Goal: Task Accomplishment & Management: Complete application form

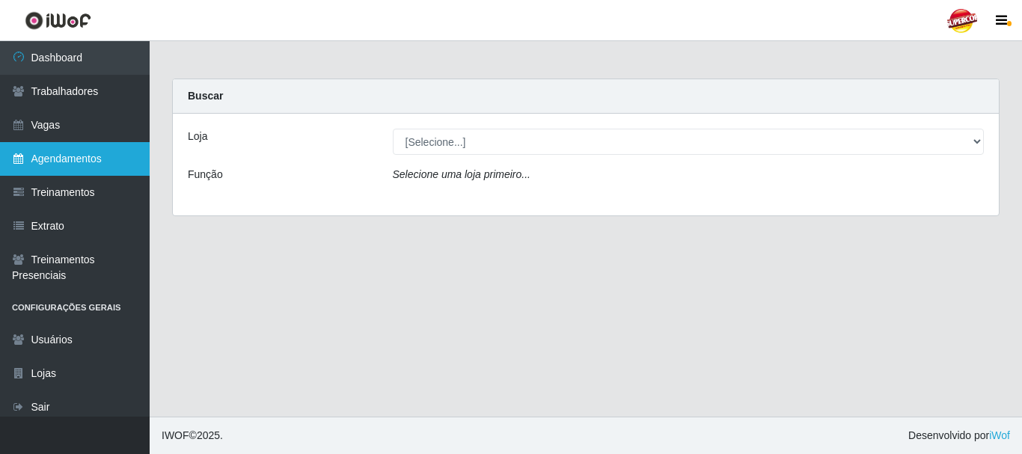
click at [75, 162] on link "Agendamentos" at bounding box center [75, 159] width 150 height 34
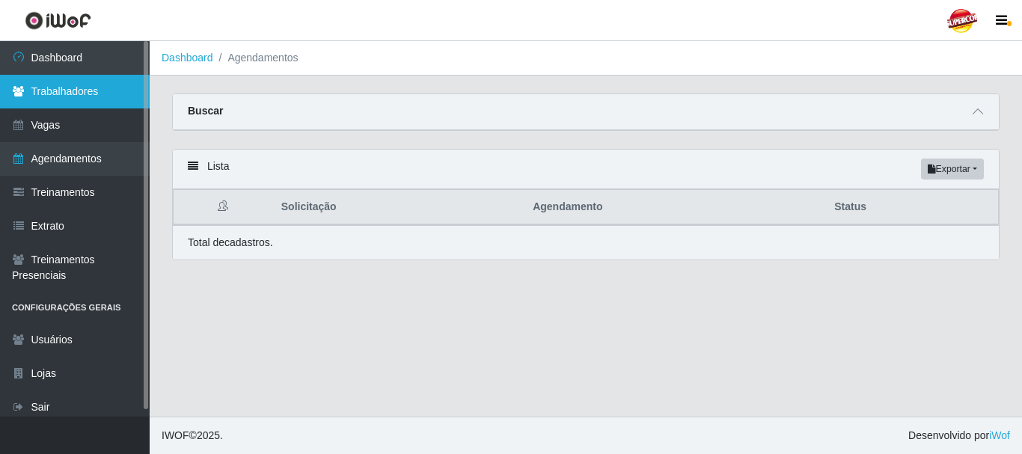
click at [64, 94] on link "Trabalhadores" at bounding box center [75, 92] width 150 height 34
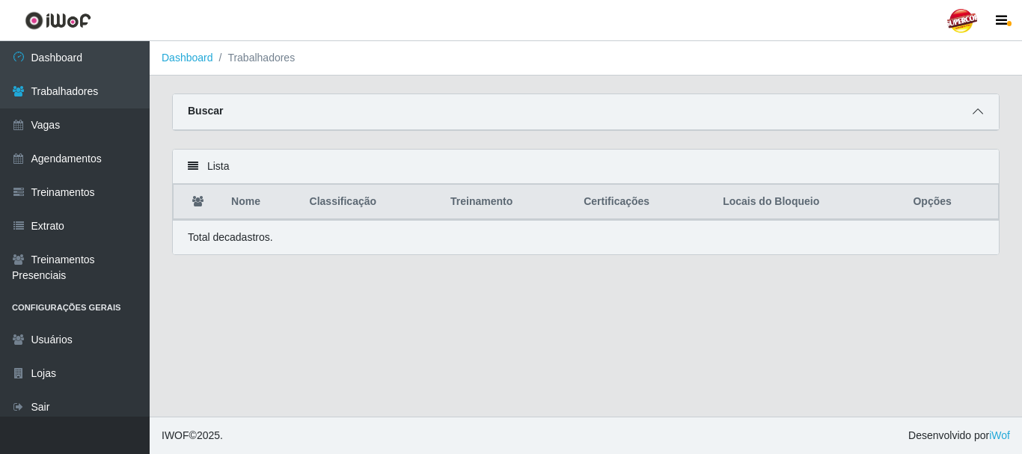
click at [974, 119] on span at bounding box center [978, 111] width 18 height 17
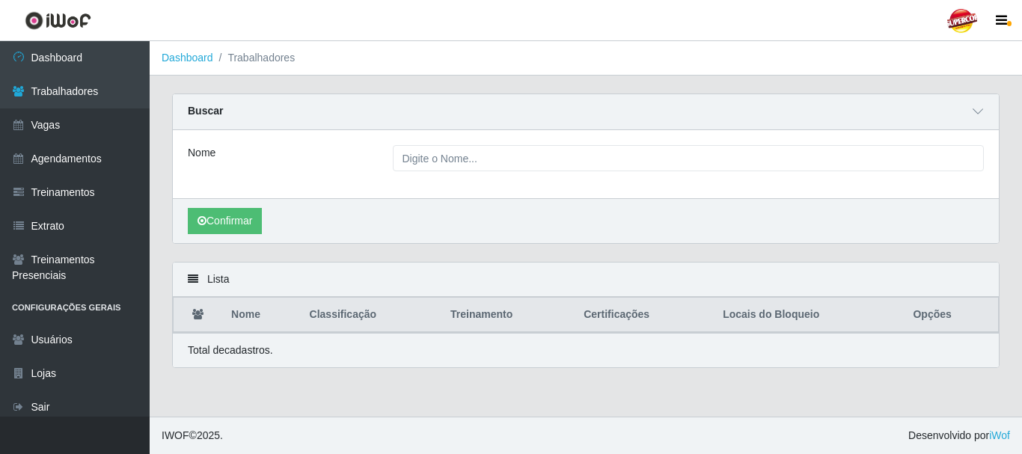
click at [338, 166] on div "Nome" at bounding box center [279, 158] width 205 height 26
click at [433, 172] on div "Nome" at bounding box center [586, 164] width 826 height 68
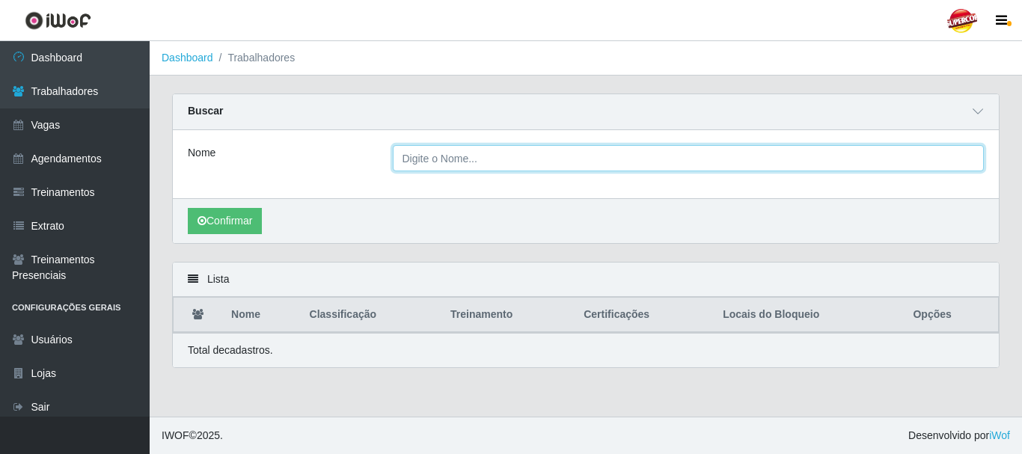
click at [438, 156] on input "Nome" at bounding box center [689, 158] width 592 height 26
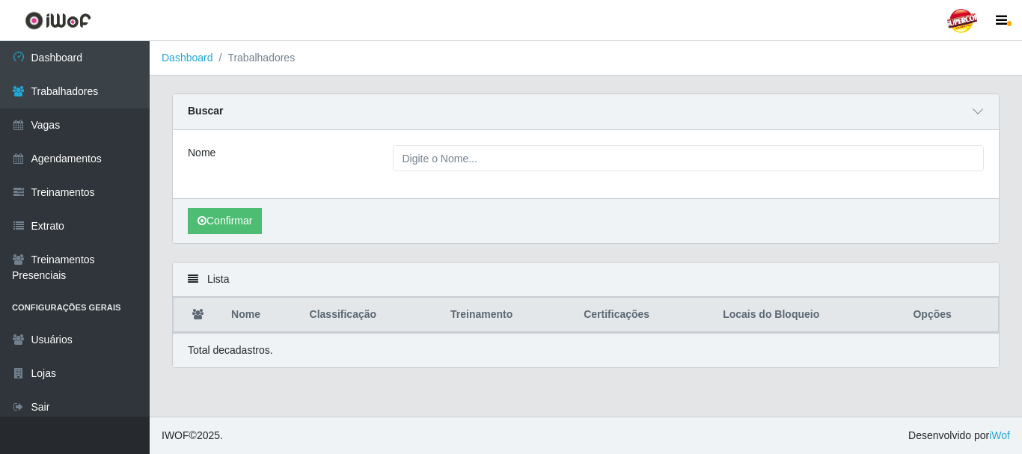
drag, startPoint x: 336, startPoint y: 391, endPoint x: 342, endPoint y: 360, distance: 31.3
click at [340, 388] on main "Dashboard Trabalhadores Carregando... Buscar Nome Confirmar Lista Nome Classifi…" at bounding box center [586, 229] width 872 height 376
click at [190, 284] on icon at bounding box center [193, 279] width 10 height 10
click at [192, 278] on icon at bounding box center [193, 279] width 10 height 10
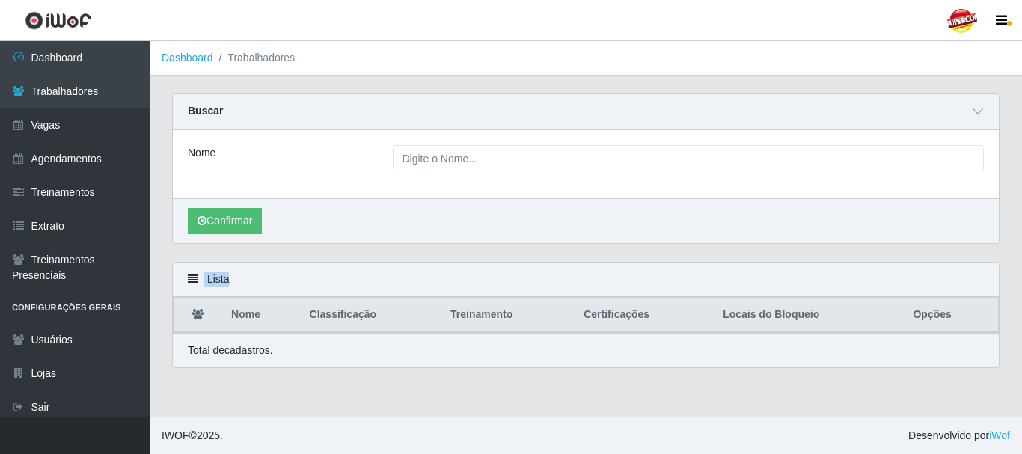
click at [192, 278] on icon at bounding box center [193, 279] width 10 height 10
click at [252, 222] on button "Confirmar" at bounding box center [225, 221] width 74 height 26
click at [239, 166] on div "Nome" at bounding box center [279, 158] width 205 height 26
click at [210, 113] on strong "Buscar" at bounding box center [205, 111] width 35 height 12
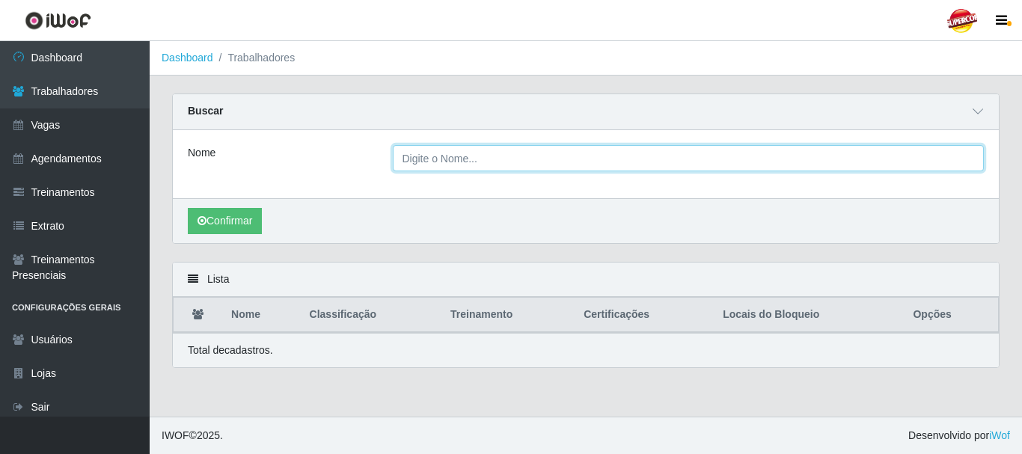
drag, startPoint x: 475, startPoint y: 165, endPoint x: 451, endPoint y: 165, distance: 23.9
click at [475, 165] on input "Nome" at bounding box center [689, 158] width 592 height 26
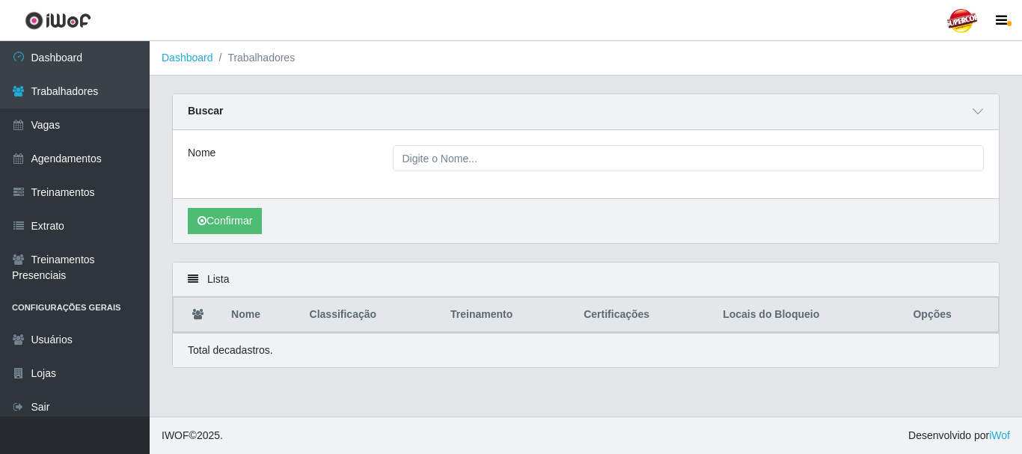
click at [266, 221] on div "Confirmar" at bounding box center [586, 220] width 826 height 45
click at [251, 222] on button "Confirmar" at bounding box center [225, 221] width 74 height 26
click at [774, 316] on th "Locais do Bloqueio" at bounding box center [809, 315] width 190 height 35
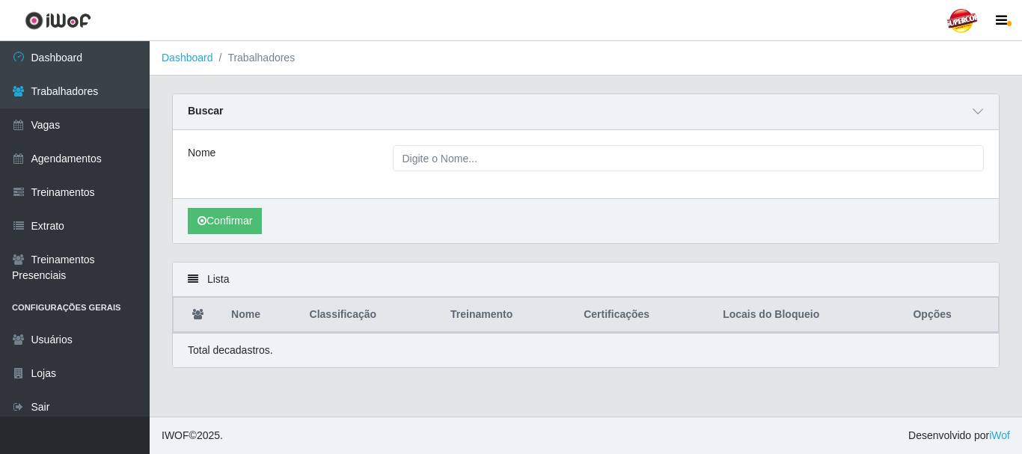
click at [774, 316] on th "Locais do Bloqueio" at bounding box center [809, 315] width 190 height 35
click at [622, 351] on div "Total de cadastros." at bounding box center [586, 351] width 796 height 16
click at [198, 315] on icon at bounding box center [197, 314] width 11 height 10
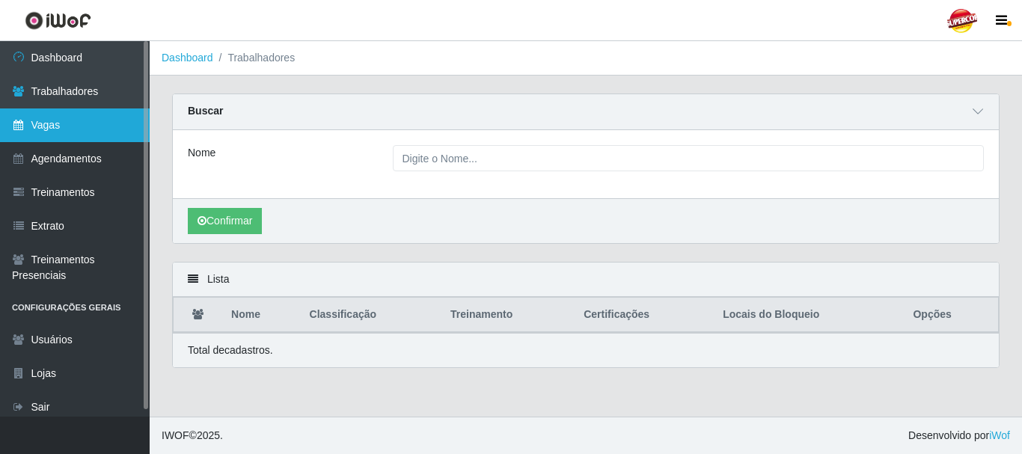
click at [13, 131] on link "Vagas" at bounding box center [75, 125] width 150 height 34
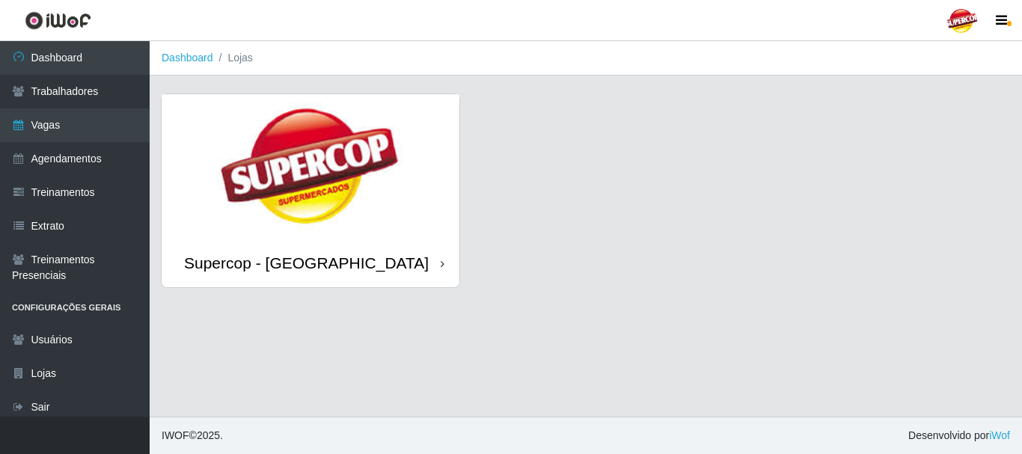
click at [432, 272] on div "Supercop - [GEOGRAPHIC_DATA]" at bounding box center [311, 263] width 298 height 49
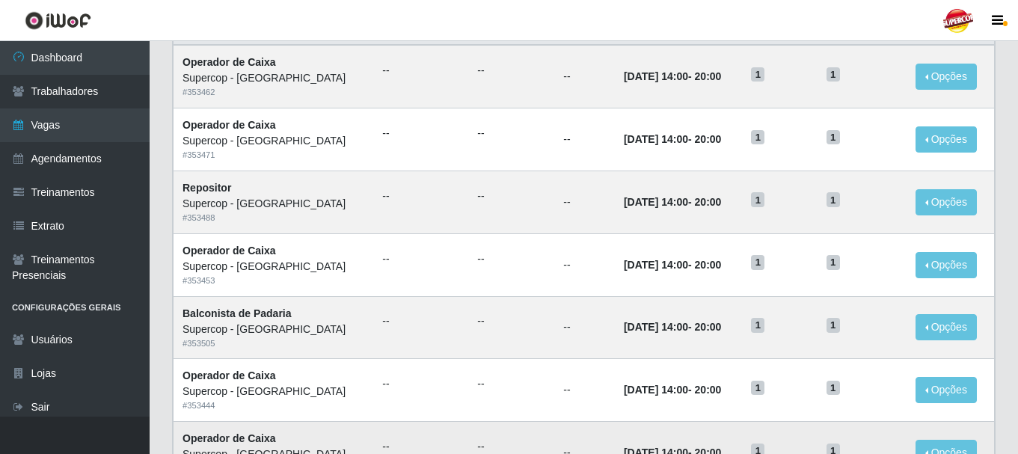
scroll to position [141, 0]
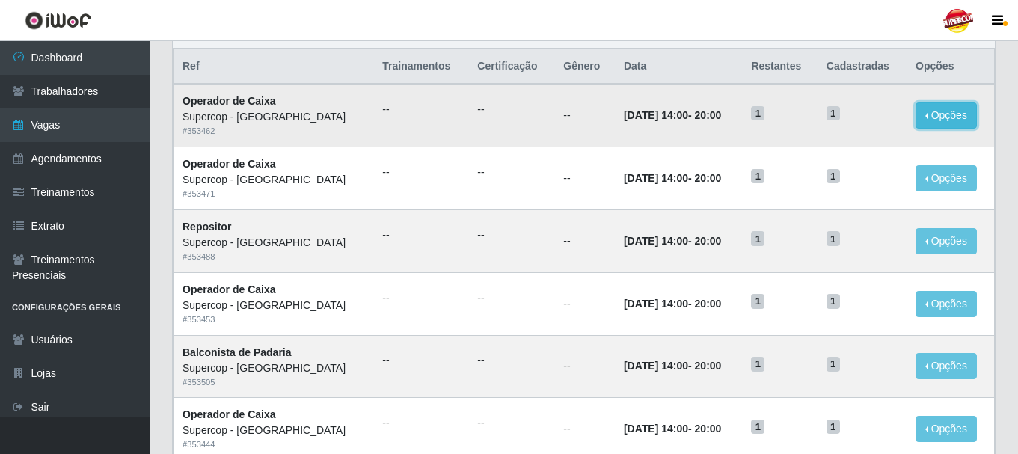
click at [923, 124] on button "Opções" at bounding box center [946, 116] width 61 height 26
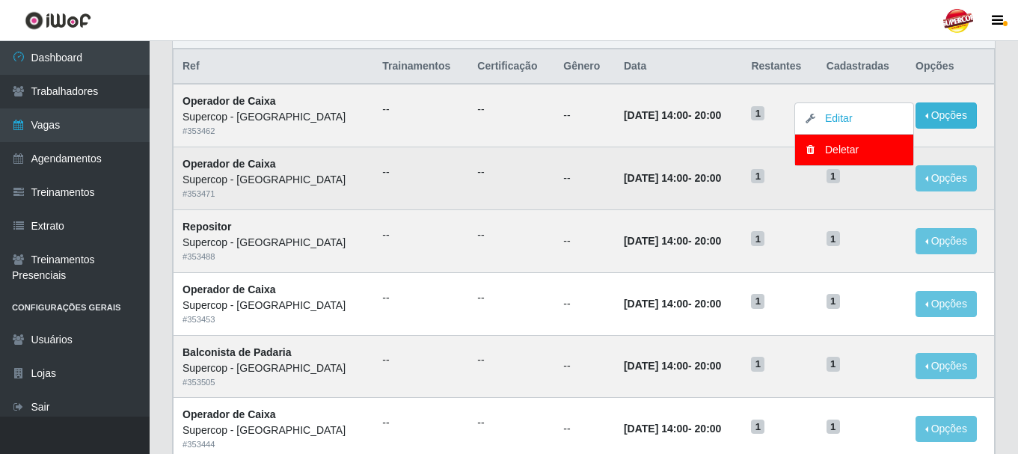
click at [486, 159] on td "--" at bounding box center [511, 178] width 86 height 63
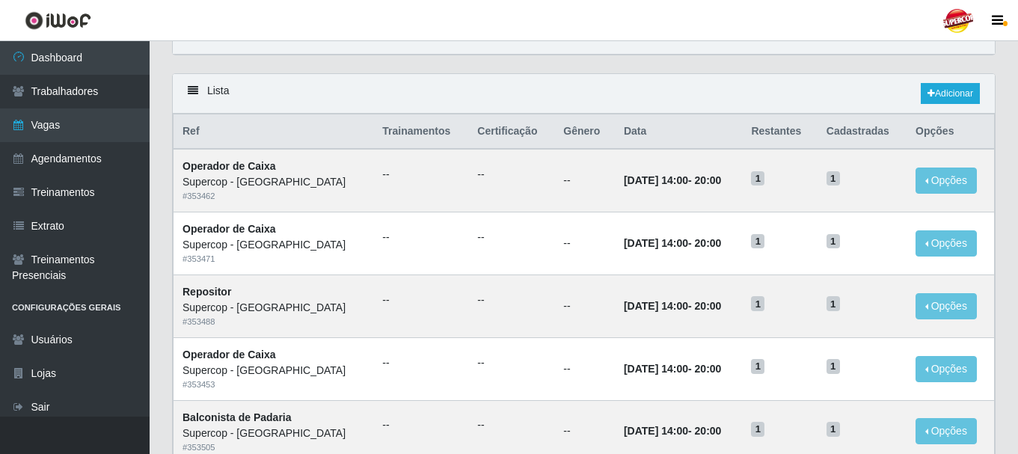
scroll to position [0, 0]
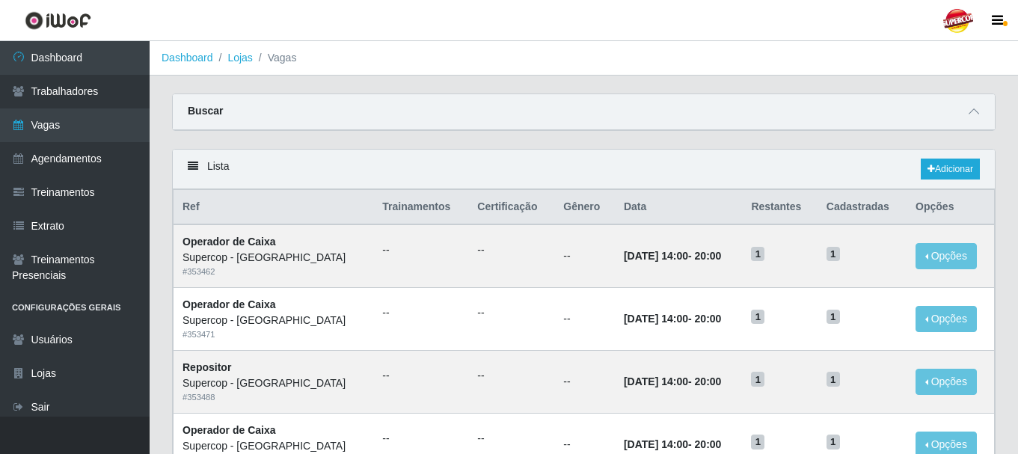
click at [207, 109] on strong "Buscar" at bounding box center [205, 111] width 35 height 12
click at [982, 117] on span at bounding box center [974, 111] width 18 height 17
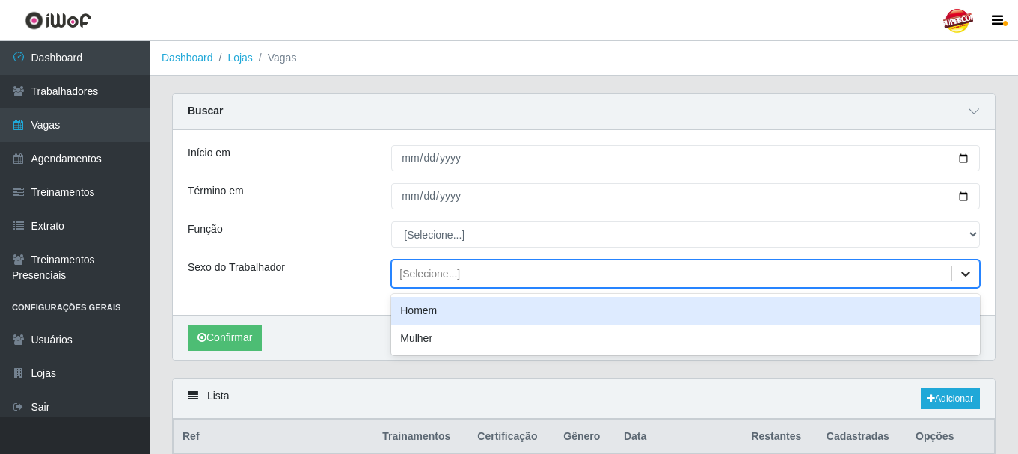
click at [964, 276] on icon at bounding box center [965, 273] width 15 height 15
click at [436, 317] on div "Homem" at bounding box center [685, 311] width 589 height 28
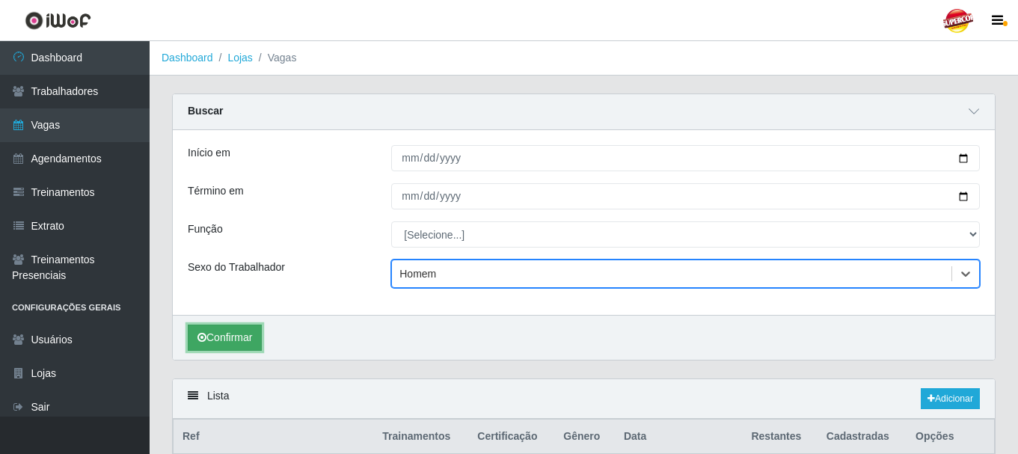
click at [236, 342] on button "Confirmar" at bounding box center [225, 338] width 74 height 26
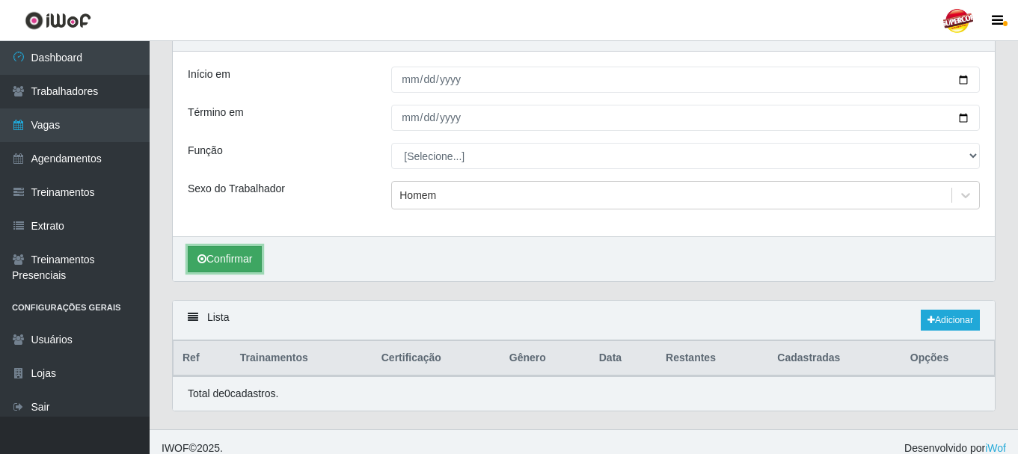
scroll to position [92, 0]
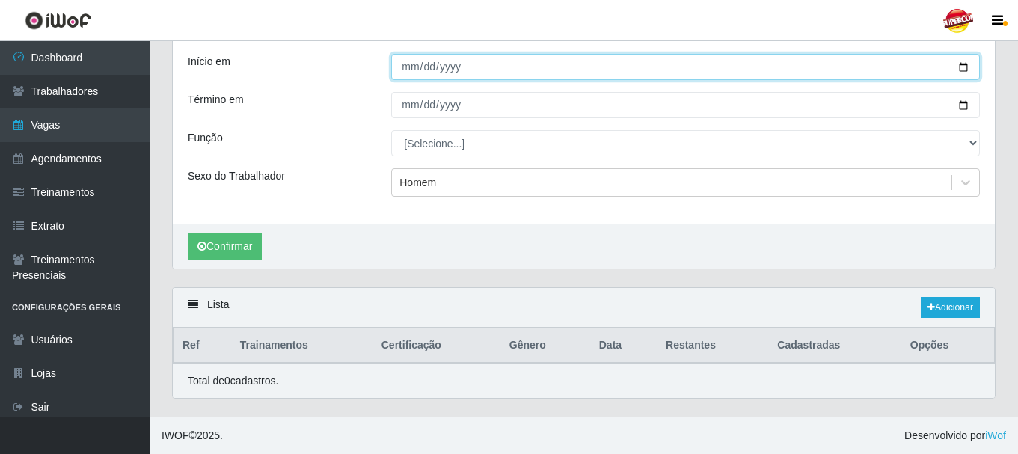
click at [967, 73] on input "Início em" at bounding box center [685, 67] width 589 height 26
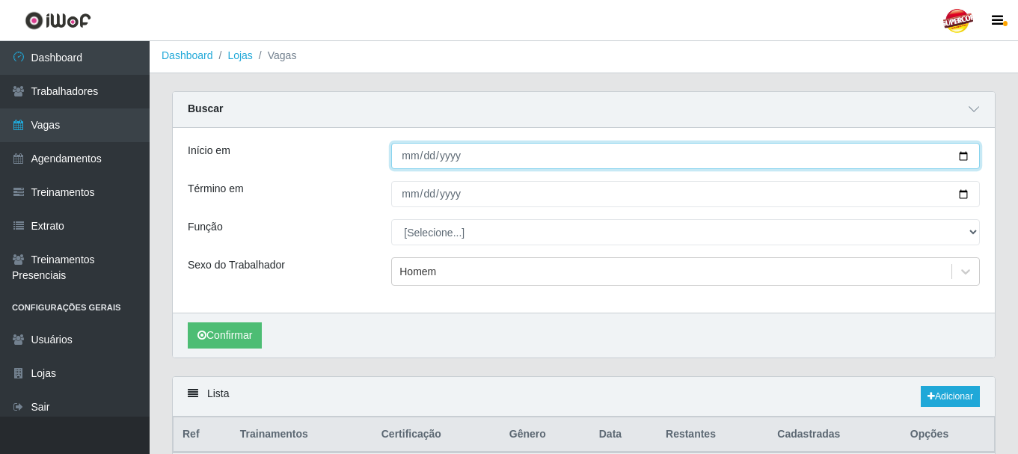
scroll to position [0, 0]
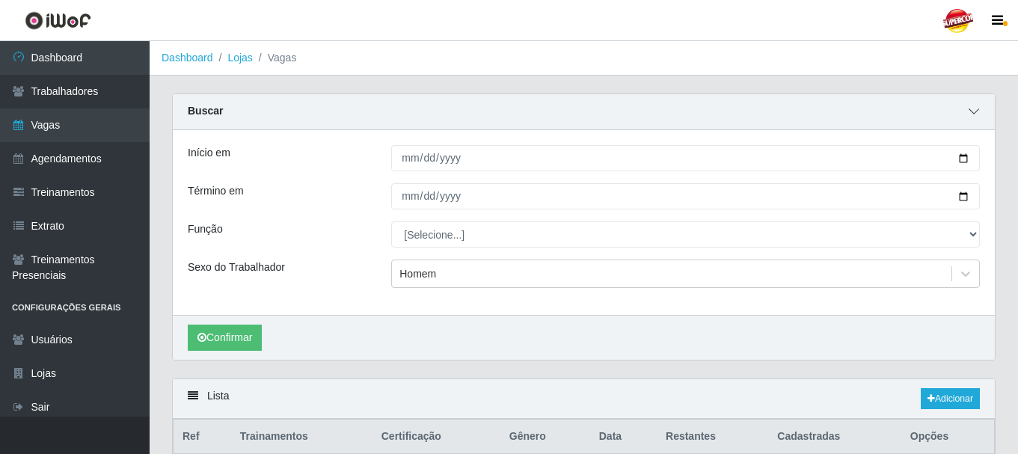
click at [976, 116] on icon at bounding box center [974, 111] width 10 height 10
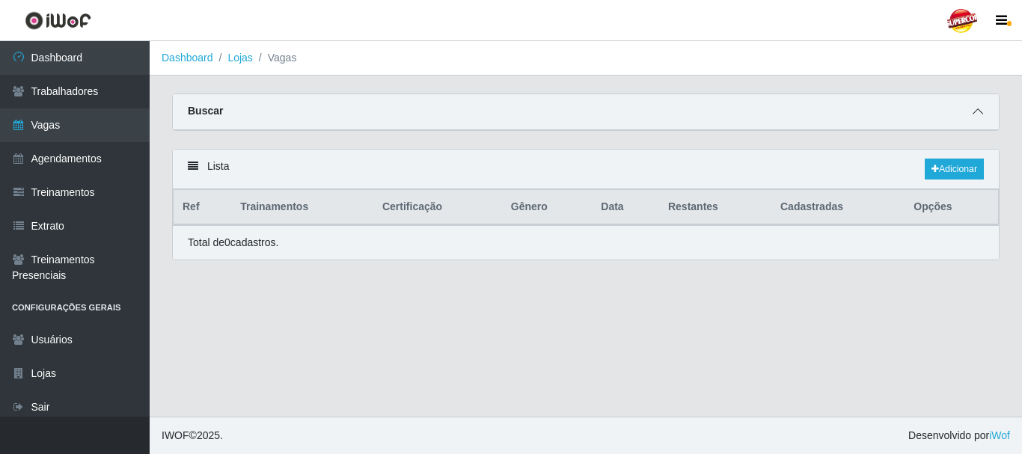
click at [971, 119] on span at bounding box center [978, 111] width 18 height 17
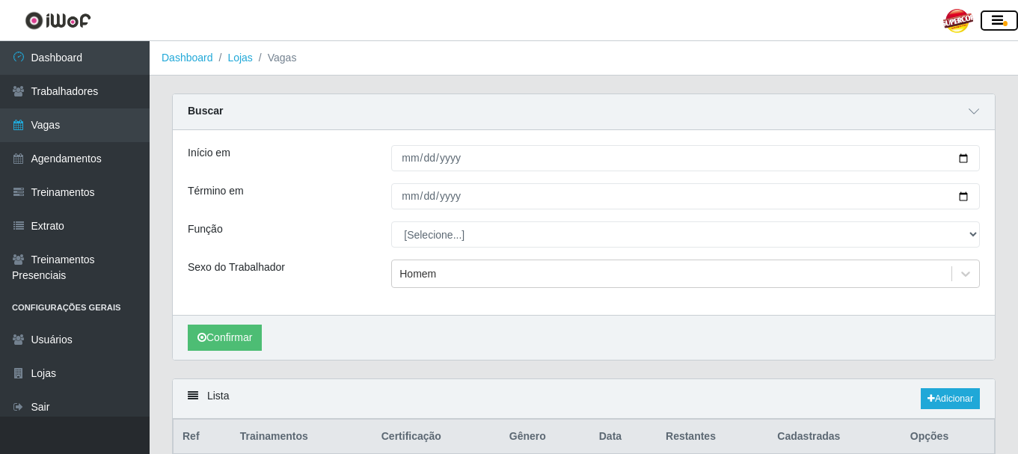
click at [1000, 27] on icon "button" at bounding box center [997, 20] width 11 height 13
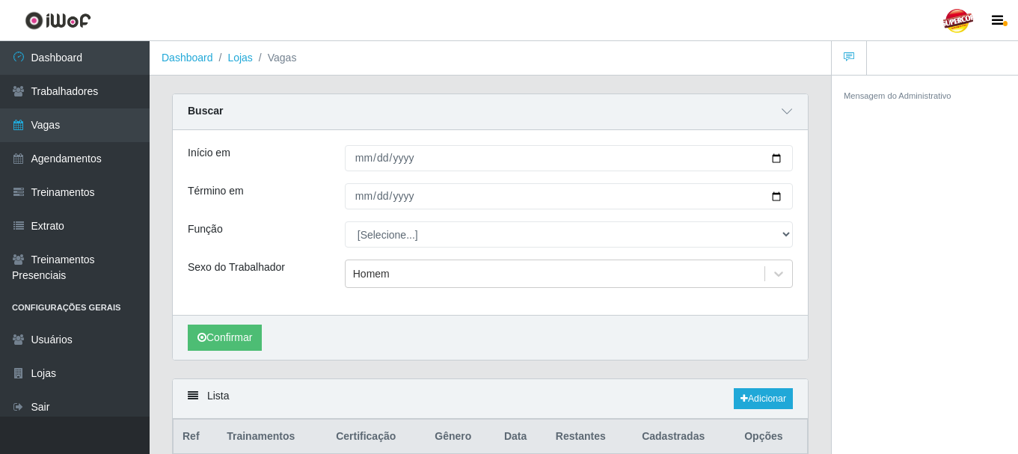
click at [940, 100] on small "Mensagem do Administrativo" at bounding box center [898, 95] width 108 height 9
click at [851, 61] on icon at bounding box center [849, 57] width 10 height 10
